Goal: Task Accomplishment & Management: Complete application form

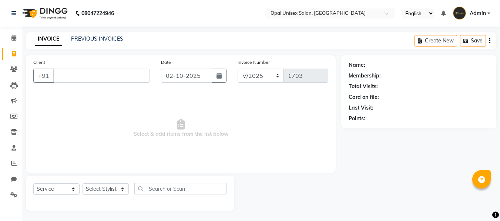
select select "service"
click at [16, 68] on icon at bounding box center [13, 69] width 7 height 6
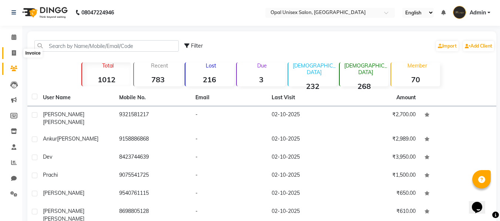
click at [10, 54] on span at bounding box center [13, 53] width 13 height 9
select select "service"
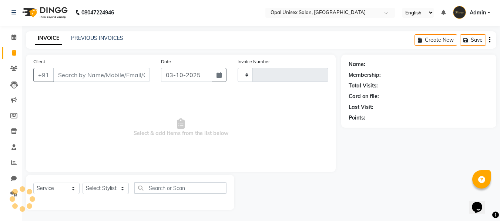
type input "1703"
select select "8653"
click at [61, 72] on input "Client" at bounding box center [101, 75] width 97 height 14
click at [89, 72] on input "Client" at bounding box center [101, 75] width 97 height 14
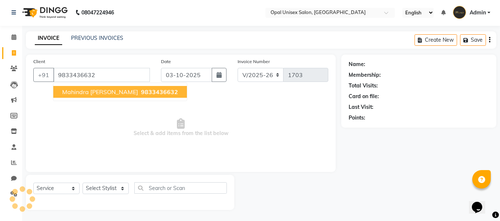
type input "9833436632"
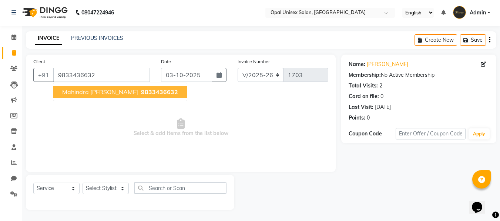
click at [100, 84] on ngb-typeahead-window "mahindra [PERSON_NAME] 9833436632" at bounding box center [120, 92] width 134 height 18
click at [102, 95] on span "mahindra [PERSON_NAME]" at bounding box center [100, 91] width 76 height 7
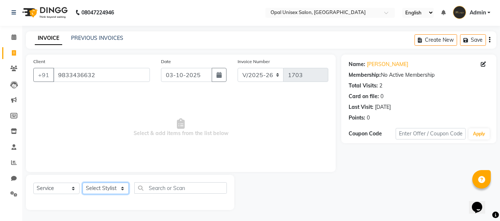
click at [122, 186] on select "Select Stylist [PERSON_NAME] Guru [PERSON_NAME][GEOGRAPHIC_DATA] [PERSON_NAME][…" at bounding box center [105, 188] width 46 height 11
select select "86884"
click at [82, 183] on select "Select Stylist [PERSON_NAME] Guru [PERSON_NAME][GEOGRAPHIC_DATA] [PERSON_NAME][…" at bounding box center [105, 188] width 46 height 11
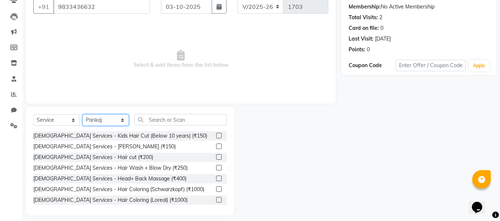
scroll to position [75, 0]
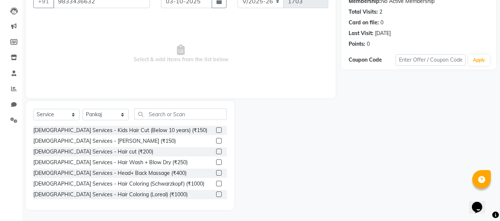
click at [216, 153] on label at bounding box center [219, 152] width 6 height 6
click at [216, 153] on input "checkbox" at bounding box center [218, 152] width 5 height 5
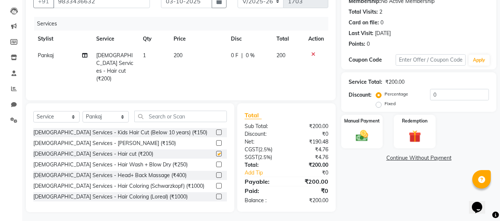
checkbox input "false"
click at [216, 145] on div at bounding box center [218, 145] width 5 height 8
click at [216, 141] on label at bounding box center [219, 144] width 6 height 6
click at [216, 141] on input "checkbox" at bounding box center [218, 143] width 5 height 5
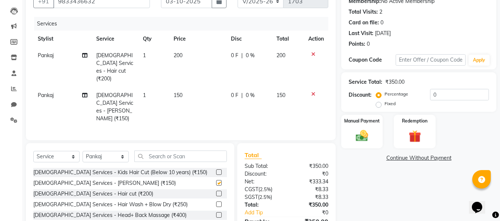
checkbox input "false"
click at [181, 92] on span "150" at bounding box center [177, 95] width 9 height 7
select select "86884"
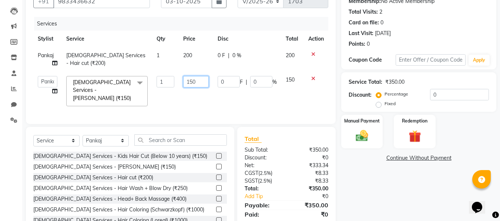
click at [194, 82] on input "150" at bounding box center [196, 81] width 26 height 11
click at [190, 82] on input "150" at bounding box center [196, 81] width 26 height 11
click at [190, 82] on input "50" at bounding box center [196, 81] width 26 height 11
type input "30"
click at [231, 89] on td "0 F | 0 %" at bounding box center [247, 91] width 68 height 39
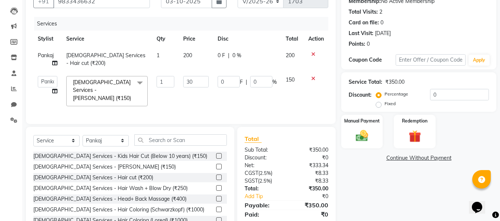
select select "86884"
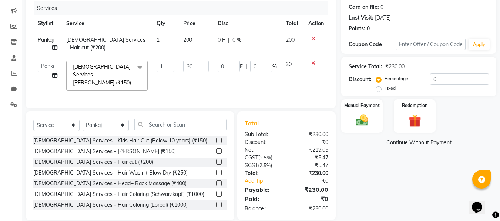
scroll to position [98, 0]
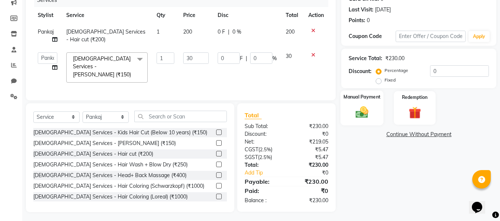
click at [357, 99] on label "Manual Payment" at bounding box center [361, 97] width 37 height 7
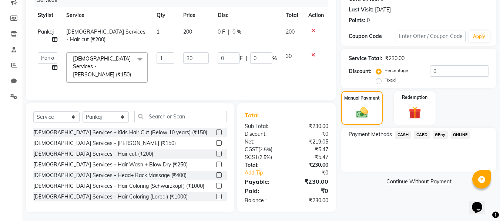
click at [442, 134] on span "GPay" at bounding box center [439, 135] width 15 height 9
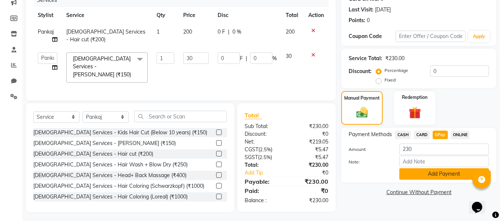
click at [417, 177] on button "Add Payment" at bounding box center [443, 174] width 89 height 11
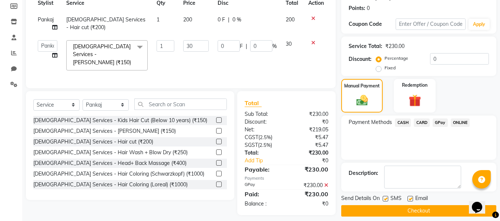
scroll to position [117, 0]
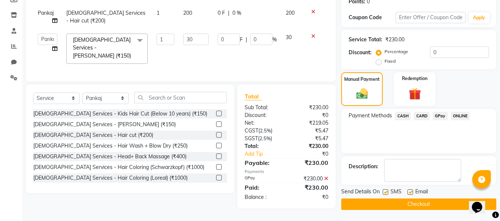
click at [416, 206] on button "Checkout" at bounding box center [418, 204] width 155 height 11
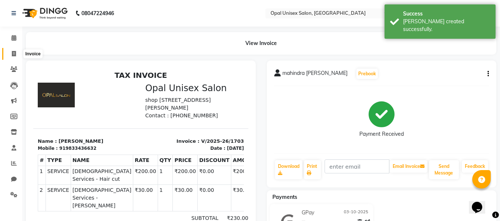
click at [13, 53] on icon at bounding box center [14, 54] width 4 height 6
select select "service"
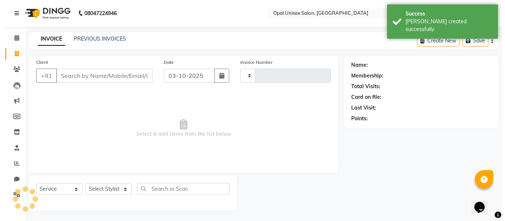
scroll to position [1, 0]
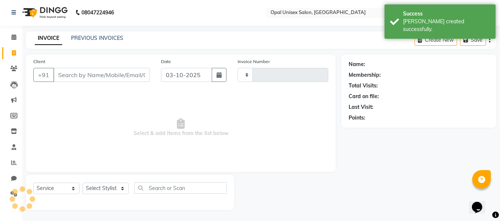
type input "1704"
select select "8653"
click at [83, 75] on input "Client" at bounding box center [101, 75] width 97 height 14
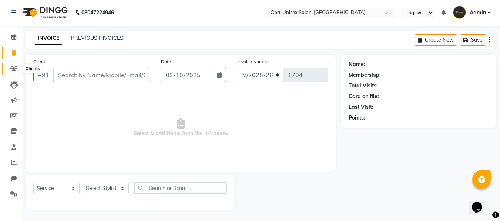
click at [14, 68] on icon at bounding box center [13, 69] width 7 height 6
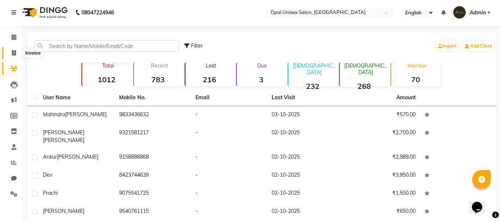
click at [14, 57] on span at bounding box center [13, 53] width 13 height 9
select select "service"
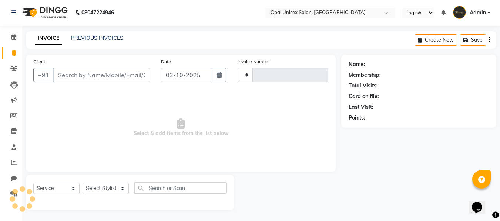
type input "1704"
select select "8653"
click at [66, 70] on input "Client" at bounding box center [101, 75] width 97 height 14
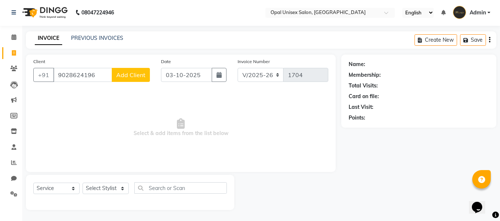
type input "9028624196"
click at [123, 76] on span "Add Client" at bounding box center [130, 74] width 29 height 7
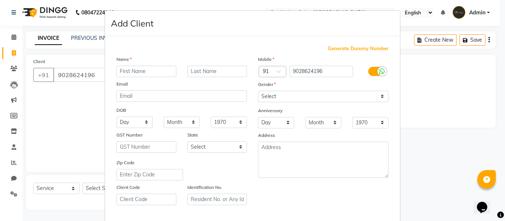
click at [125, 74] on input "text" at bounding box center [146, 71] width 60 height 11
type input "Aditi"
click at [314, 94] on select "Select [DEMOGRAPHIC_DATA] [DEMOGRAPHIC_DATA] Other Prefer Not To Say" at bounding box center [323, 96] width 131 height 11
select select "[DEMOGRAPHIC_DATA]"
click at [258, 91] on select "Select [DEMOGRAPHIC_DATA] [DEMOGRAPHIC_DATA] Other Prefer Not To Say" at bounding box center [323, 96] width 131 height 11
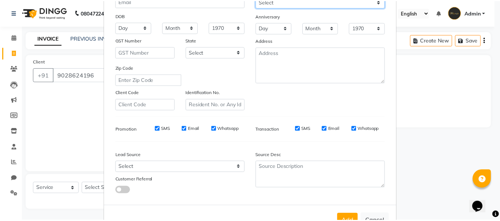
scroll to position [120, 0]
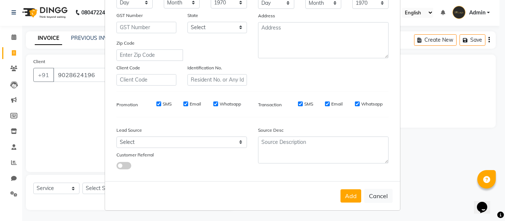
click at [349, 201] on button "Add" at bounding box center [351, 196] width 21 height 13
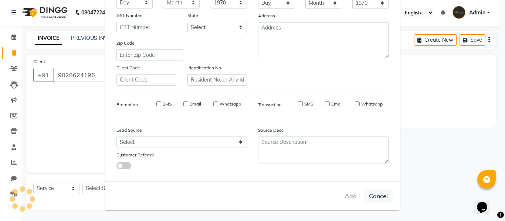
select select
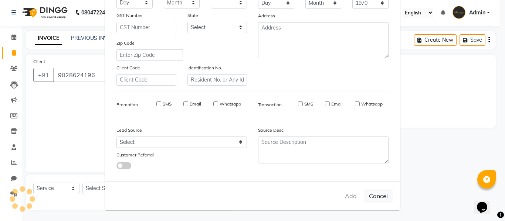
select select
checkbox input "false"
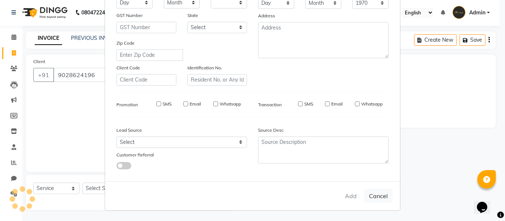
checkbox input "false"
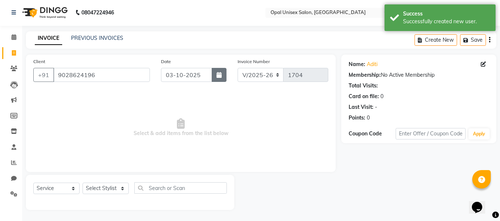
click at [213, 78] on button "button" at bounding box center [218, 75] width 15 height 14
select select "10"
select select "2025"
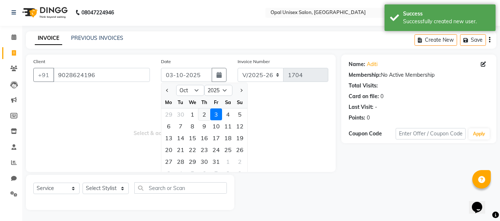
click at [200, 113] on div "2" at bounding box center [204, 115] width 12 height 12
type input "02-10-2025"
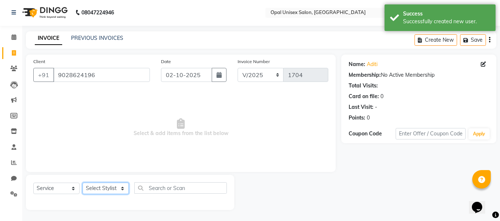
click at [109, 192] on select "Select Stylist [PERSON_NAME] Guru [PERSON_NAME][GEOGRAPHIC_DATA] [PERSON_NAME][…" at bounding box center [105, 188] width 46 height 11
select select "91957"
click at [82, 183] on select "Select Stylist [PERSON_NAME] Guru [PERSON_NAME][GEOGRAPHIC_DATA] [PERSON_NAME][…" at bounding box center [105, 188] width 46 height 11
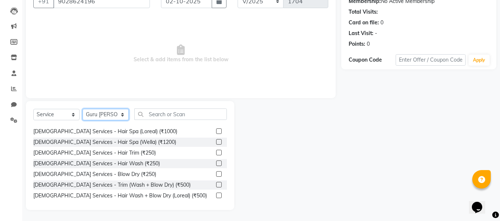
scroll to position [99, 0]
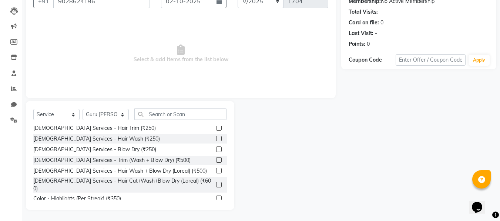
click at [216, 182] on label at bounding box center [219, 185] width 6 height 6
click at [216, 183] on input "checkbox" at bounding box center [218, 185] width 5 height 5
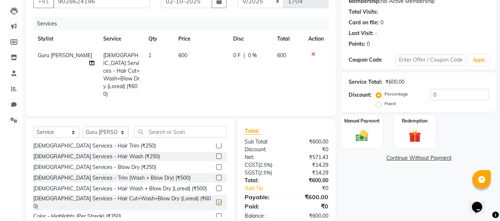
checkbox input "false"
click at [194, 126] on input "text" at bounding box center [180, 131] width 92 height 11
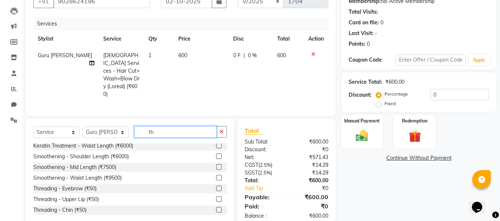
scroll to position [0, 0]
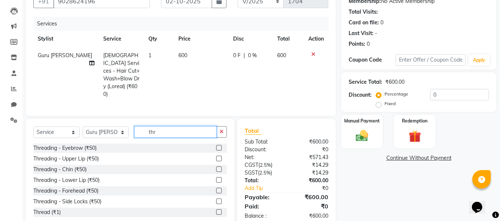
type input "thr"
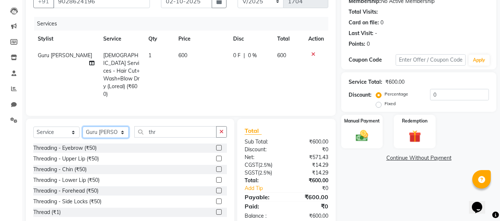
click at [121, 127] on select "Select Stylist [PERSON_NAME] Guru [PERSON_NAME][GEOGRAPHIC_DATA] [PERSON_NAME][…" at bounding box center [105, 132] width 46 height 11
select select "86885"
click at [82, 127] on select "Select Stylist [PERSON_NAME] Guru [PERSON_NAME][GEOGRAPHIC_DATA] [PERSON_NAME][…" at bounding box center [105, 132] width 46 height 11
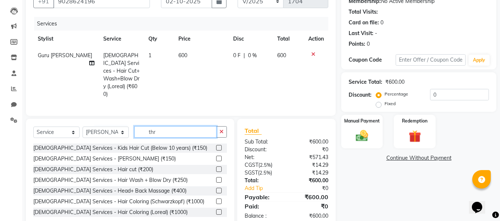
click at [175, 126] on input "thr" at bounding box center [175, 131] width 82 height 11
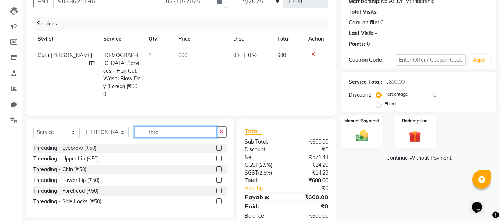
type input "thre"
click at [219, 145] on label at bounding box center [219, 148] width 6 height 6
click at [219, 146] on input "checkbox" at bounding box center [218, 148] width 5 height 5
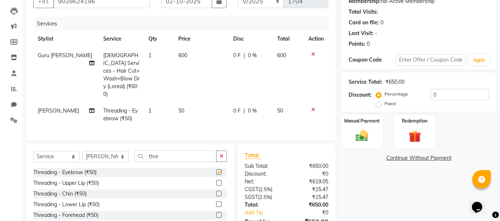
checkbox input "false"
click at [366, 133] on img at bounding box center [361, 136] width 21 height 15
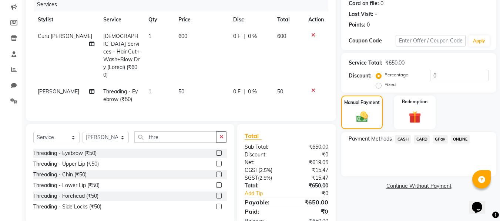
scroll to position [106, 0]
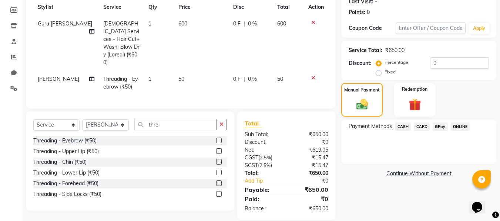
click at [440, 126] on span "GPay" at bounding box center [439, 127] width 15 height 9
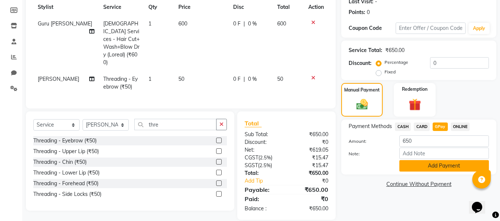
click at [404, 162] on button "Add Payment" at bounding box center [443, 165] width 89 height 11
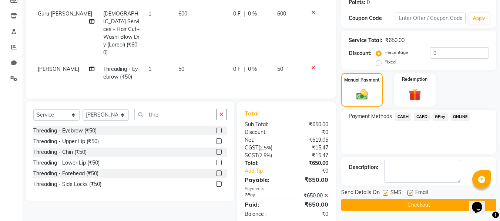
scroll to position [122, 0]
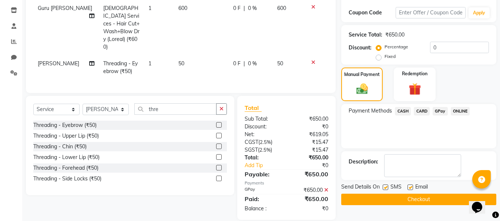
click at [376, 198] on button "Checkout" at bounding box center [418, 199] width 155 height 11
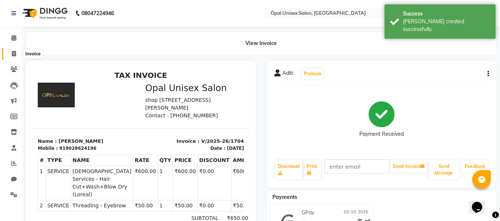
click at [14, 52] on icon at bounding box center [14, 54] width 4 height 6
select select "service"
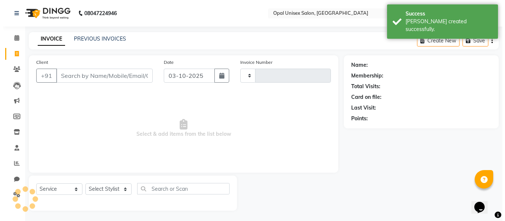
scroll to position [1, 0]
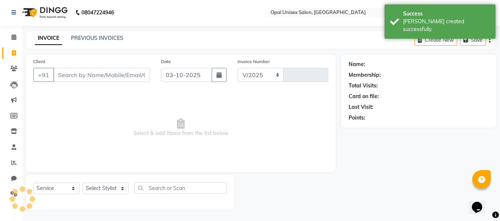
select select "8653"
type input "1705"
click at [64, 71] on input "Client" at bounding box center [101, 75] width 97 height 14
click at [133, 76] on input "Client" at bounding box center [101, 75] width 97 height 14
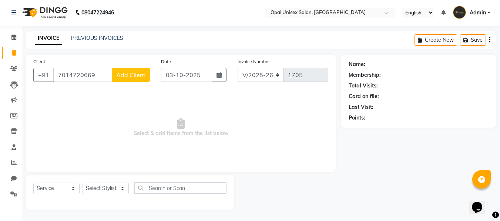
type input "7014720669"
click at [136, 81] on button "Add Client" at bounding box center [131, 75] width 38 height 14
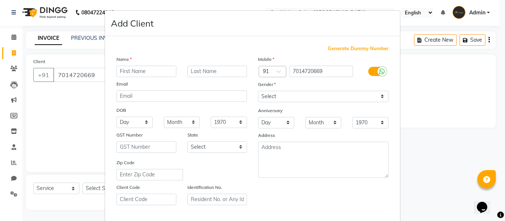
click at [145, 70] on input "text" at bounding box center [146, 71] width 60 height 11
type input "Mahendra"
click at [207, 70] on input "text" at bounding box center [217, 71] width 60 height 11
type input "Gauri"
click at [341, 95] on select "Select [DEMOGRAPHIC_DATA] [DEMOGRAPHIC_DATA] Other Prefer Not To Say" at bounding box center [323, 96] width 131 height 11
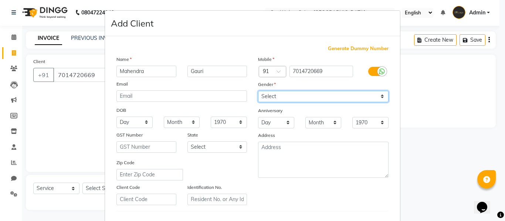
select select "[DEMOGRAPHIC_DATA]"
click at [258, 91] on select "Select [DEMOGRAPHIC_DATA] [DEMOGRAPHIC_DATA] Other Prefer Not To Say" at bounding box center [323, 96] width 131 height 11
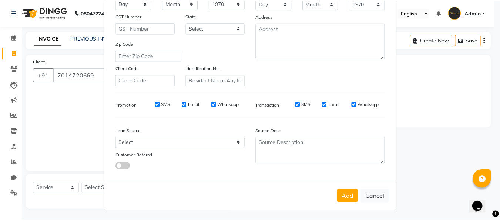
scroll to position [120, 0]
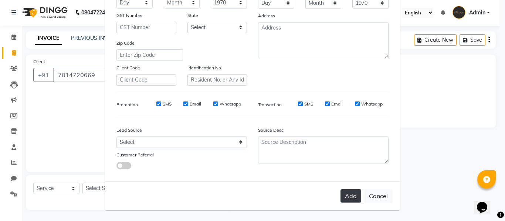
click at [346, 191] on button "Add" at bounding box center [351, 196] width 21 height 13
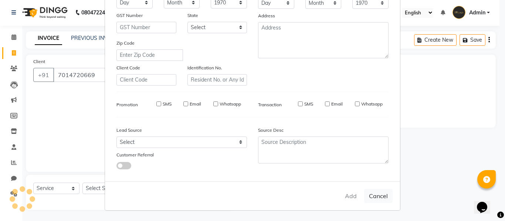
select select
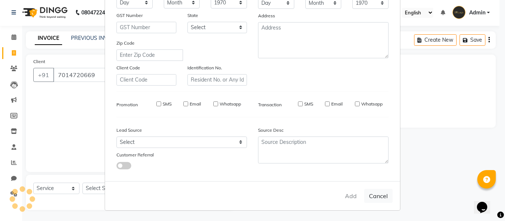
select select
checkbox input "false"
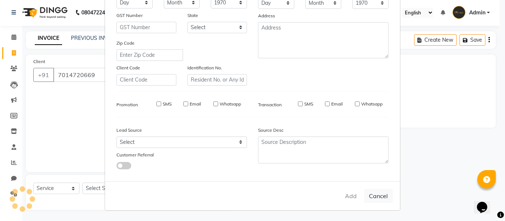
checkbox input "false"
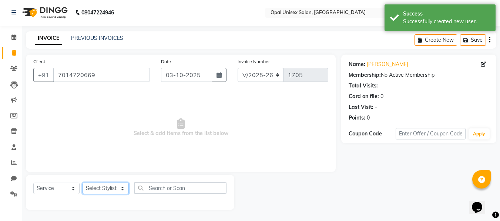
click at [114, 185] on select "Select Stylist [PERSON_NAME] Guru [PERSON_NAME][GEOGRAPHIC_DATA] [PERSON_NAME][…" at bounding box center [105, 188] width 46 height 11
select select "86884"
click at [82, 183] on select "Select Stylist [PERSON_NAME] Guru [PERSON_NAME][GEOGRAPHIC_DATA] [PERSON_NAME][…" at bounding box center [105, 188] width 46 height 11
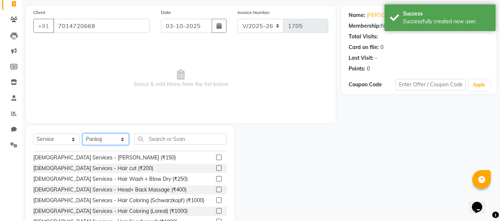
scroll to position [0, 0]
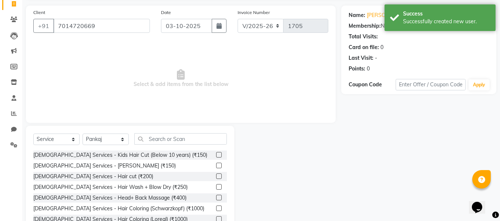
click at [216, 165] on label at bounding box center [219, 166] width 6 height 6
click at [216, 165] on input "checkbox" at bounding box center [218, 166] width 5 height 5
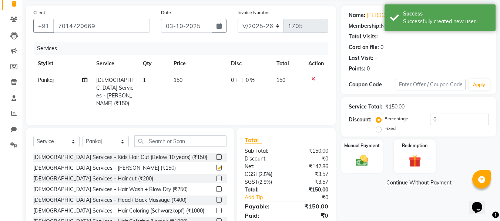
checkbox input "false"
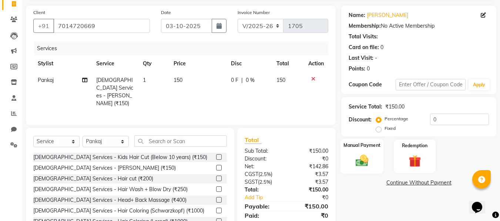
click at [375, 148] on label "Manual Payment" at bounding box center [361, 145] width 37 height 7
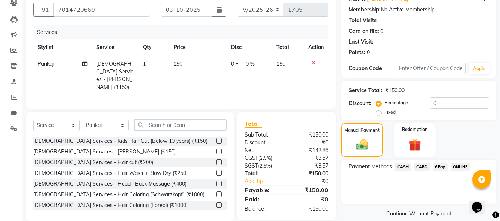
scroll to position [75, 0]
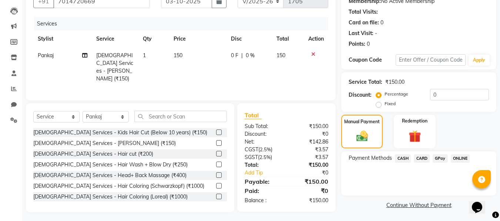
click at [439, 160] on span "GPay" at bounding box center [439, 159] width 15 height 9
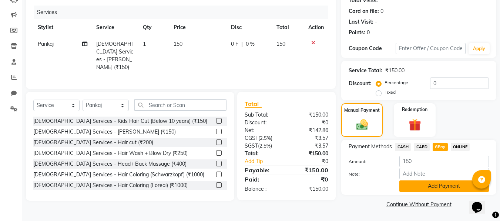
click at [429, 188] on button "Add Payment" at bounding box center [443, 186] width 89 height 11
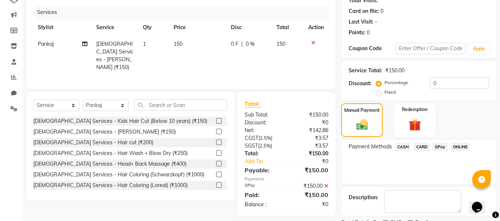
scroll to position [117, 0]
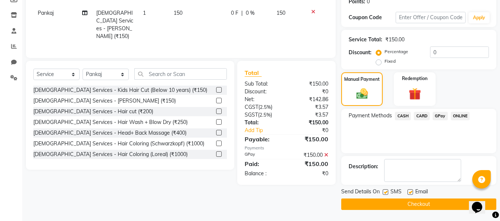
click at [415, 199] on button "Checkout" at bounding box center [418, 204] width 155 height 11
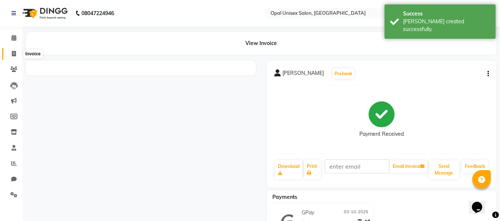
drag, startPoint x: 12, startPoint y: 54, endPoint x: 22, endPoint y: 58, distance: 10.8
click at [12, 54] on icon at bounding box center [14, 54] width 4 height 6
select select "service"
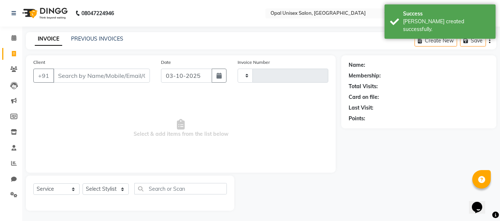
scroll to position [1, 0]
type input "1706"
select select "8653"
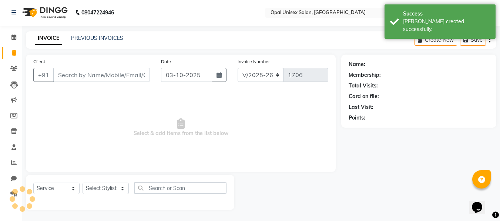
click at [68, 77] on input "Client" at bounding box center [101, 75] width 97 height 14
type input "V"
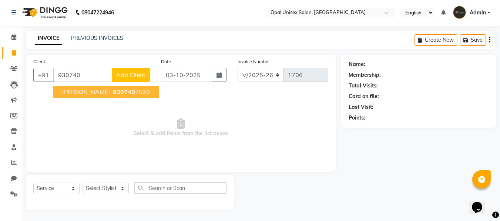
click at [74, 88] on span "[PERSON_NAME]" at bounding box center [86, 91] width 48 height 7
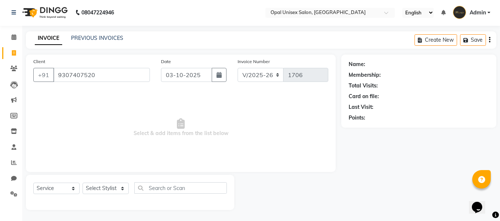
type input "9307407520"
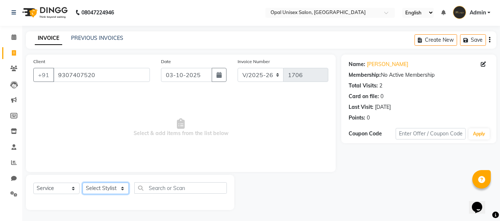
click at [115, 183] on select "Select Stylist [PERSON_NAME] Guru [PERSON_NAME][GEOGRAPHIC_DATA] [PERSON_NAME][…" at bounding box center [105, 188] width 46 height 11
select select "86884"
click at [82, 183] on select "Select Stylist [PERSON_NAME] Guru [PERSON_NAME][GEOGRAPHIC_DATA] [PERSON_NAME][…" at bounding box center [105, 188] width 46 height 11
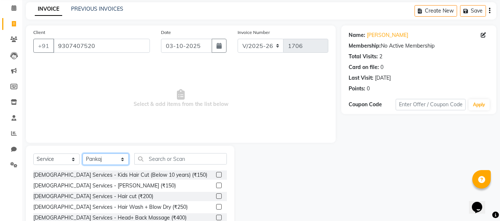
scroll to position [75, 0]
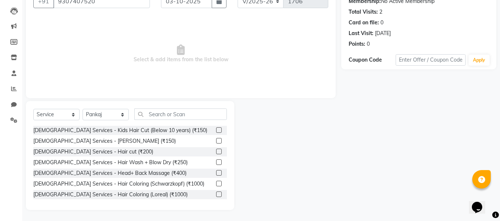
click at [216, 153] on label at bounding box center [219, 152] width 6 height 6
click at [216, 153] on input "checkbox" at bounding box center [218, 152] width 5 height 5
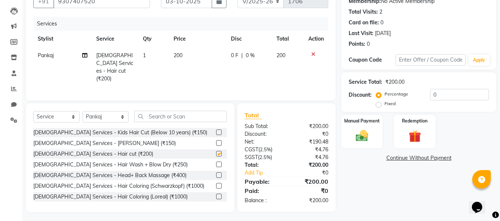
checkbox input "false"
click at [356, 127] on div "Manual Payment" at bounding box center [361, 131] width 43 height 35
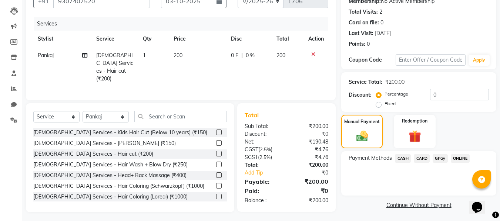
click at [444, 159] on span "GPay" at bounding box center [439, 159] width 15 height 9
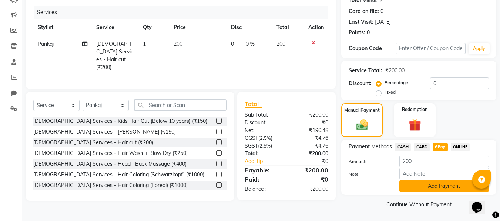
click at [423, 186] on button "Add Payment" at bounding box center [443, 186] width 89 height 11
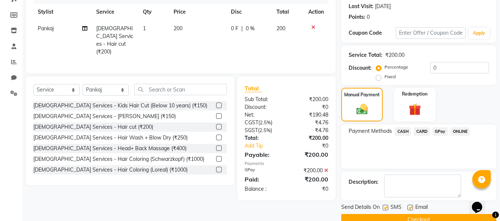
scroll to position [117, 0]
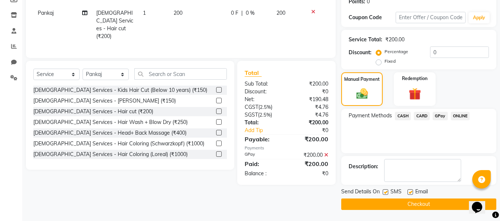
click at [406, 206] on button "Checkout" at bounding box center [418, 204] width 155 height 11
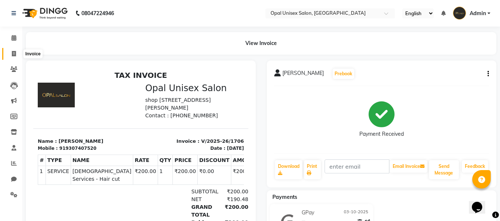
drag, startPoint x: 10, startPoint y: 51, endPoint x: 20, endPoint y: 52, distance: 9.7
click at [10, 51] on span at bounding box center [13, 54] width 13 height 9
select select "service"
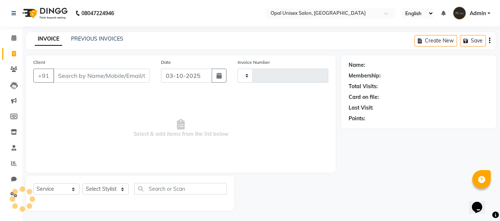
scroll to position [1, 0]
type input "1707"
select select "8653"
click at [91, 76] on input "Client" at bounding box center [101, 75] width 97 height 14
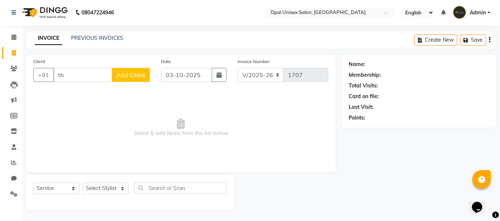
type input "t"
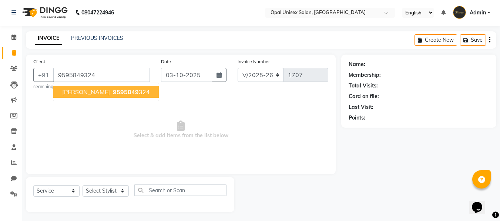
type input "9595849324"
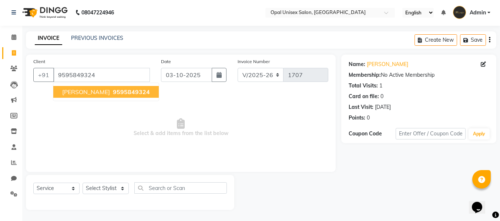
click at [113, 93] on span "9595849324" at bounding box center [131, 91] width 37 height 7
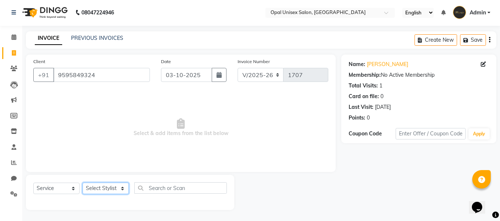
click at [116, 192] on select "Select Stylist [PERSON_NAME] Guru [PERSON_NAME][GEOGRAPHIC_DATA] [PERSON_NAME][…" at bounding box center [105, 188] width 46 height 11
select select "86888"
click at [82, 183] on select "Select Stylist [PERSON_NAME] Guru [PERSON_NAME][GEOGRAPHIC_DATA] [PERSON_NAME][…" at bounding box center [105, 188] width 46 height 11
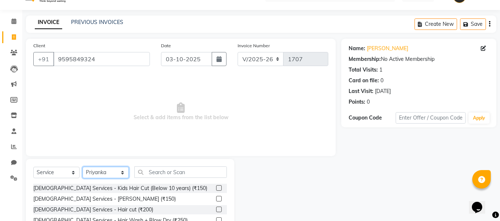
scroll to position [26, 0]
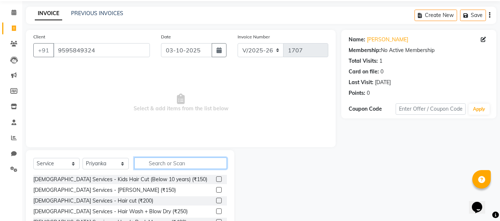
click at [172, 165] on input "text" at bounding box center [180, 163] width 92 height 11
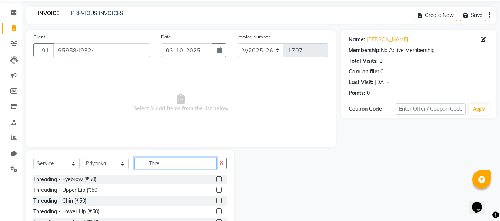
type input "Thre"
click at [220, 179] on label at bounding box center [219, 180] width 6 height 6
click at [220, 179] on input "checkbox" at bounding box center [218, 179] width 5 height 5
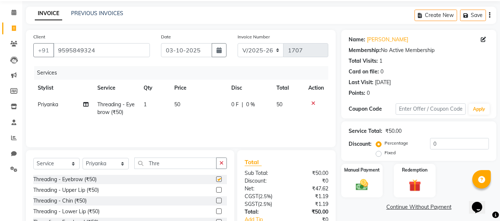
checkbox input "false"
click at [116, 162] on select "Select Stylist [PERSON_NAME] Guru [PERSON_NAME][GEOGRAPHIC_DATA] [PERSON_NAME][…" at bounding box center [105, 163] width 46 height 11
select select "86885"
click at [82, 158] on select "Select Stylist [PERSON_NAME] Guru [PERSON_NAME][GEOGRAPHIC_DATA] [PERSON_NAME][…" at bounding box center [105, 163] width 46 height 11
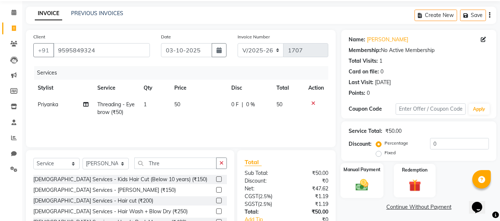
click at [357, 182] on img at bounding box center [361, 185] width 21 height 15
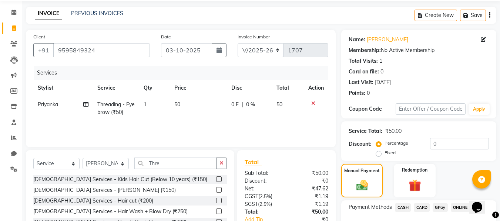
click at [441, 207] on span "GPay" at bounding box center [439, 208] width 15 height 9
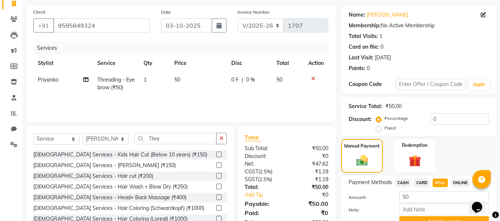
scroll to position [75, 0]
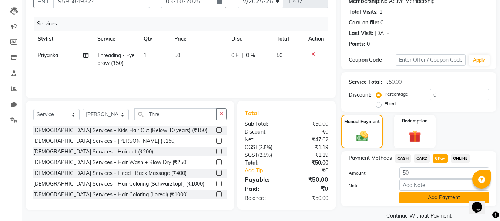
click at [438, 197] on button "Add Payment" at bounding box center [443, 197] width 89 height 11
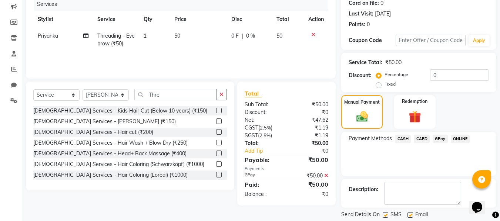
scroll to position [117, 0]
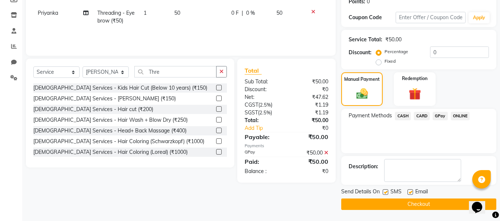
click at [373, 205] on button "Checkout" at bounding box center [418, 204] width 155 height 11
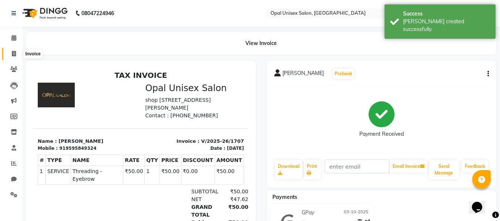
drag, startPoint x: 14, startPoint y: 52, endPoint x: 19, endPoint y: 54, distance: 5.6
click at [14, 52] on icon at bounding box center [14, 54] width 4 height 6
select select "service"
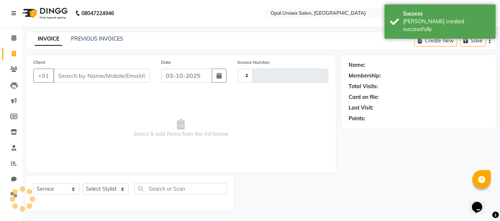
scroll to position [1, 0]
type input "1708"
select select "8653"
